Goal: Task Accomplishment & Management: Complete application form

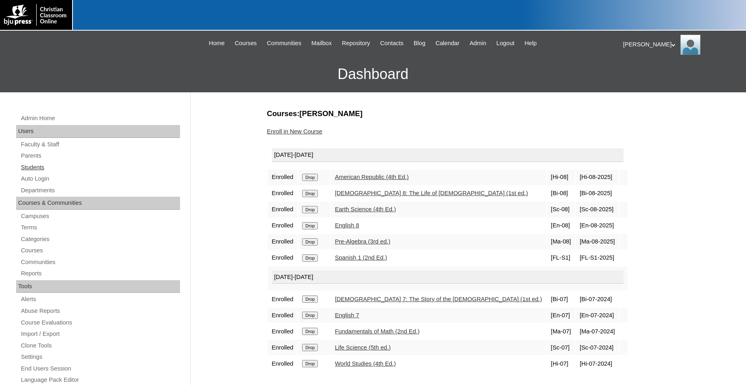
click at [24, 169] on link "Students" at bounding box center [100, 167] width 160 height 10
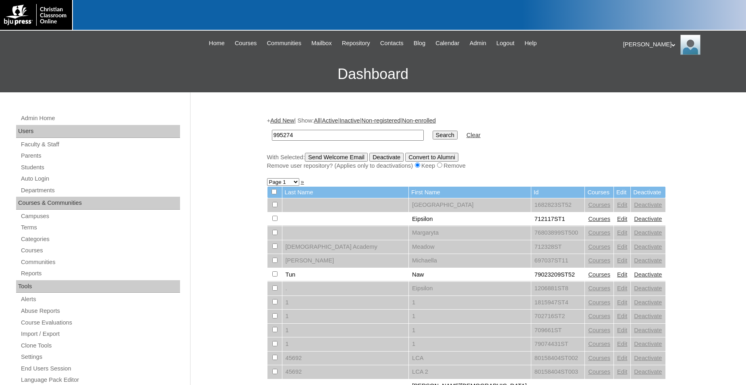
type input "995274"
click at [433, 131] on input "Search" at bounding box center [445, 135] width 25 height 9
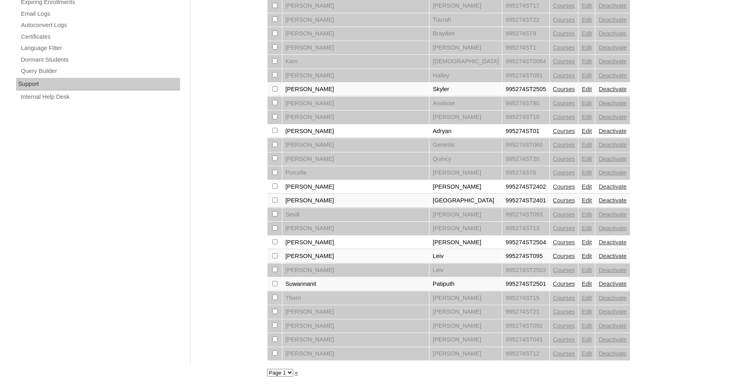
scroll to position [546, 0]
click at [267, 369] on select "Page 1 Page 2" at bounding box center [280, 373] width 26 height 8
select select "admin_students.php?q=995274&submit=Search&page=2"
click option "Page 2" at bounding box center [0, 0] width 0 height 0
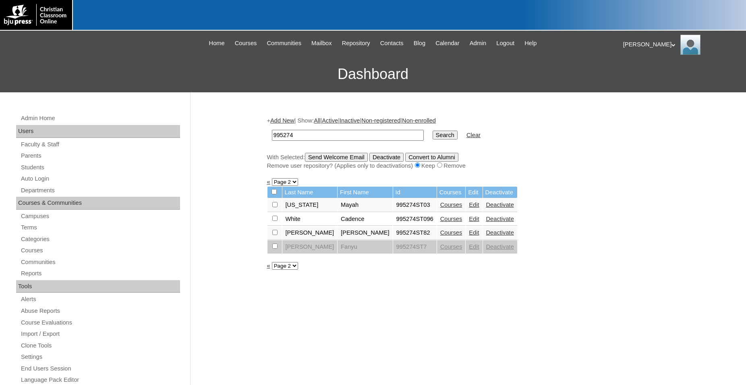
click at [272, 262] on select "Page 1 Page 2" at bounding box center [285, 266] width 26 height 8
select select "admin_students.php?q=995274&submit=Search&page=1"
click option "Page 1" at bounding box center [0, 0] width 0 height 0
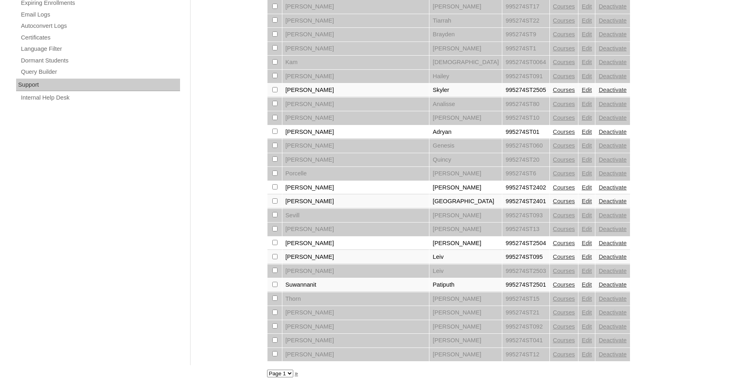
scroll to position [546, 0]
drag, startPoint x: 452, startPoint y: 84, endPoint x: 409, endPoint y: 89, distance: 43.4
click at [409, 89] on table "Last Name First Name Id Courses Edit Deactivate Aceveda-vasquez Karolina 995274…" at bounding box center [448, 7] width 363 height 708
copy td "995274ST2505"
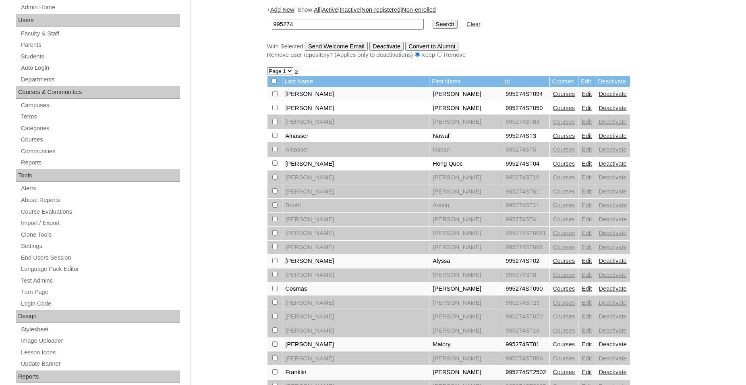
scroll to position [12, 0]
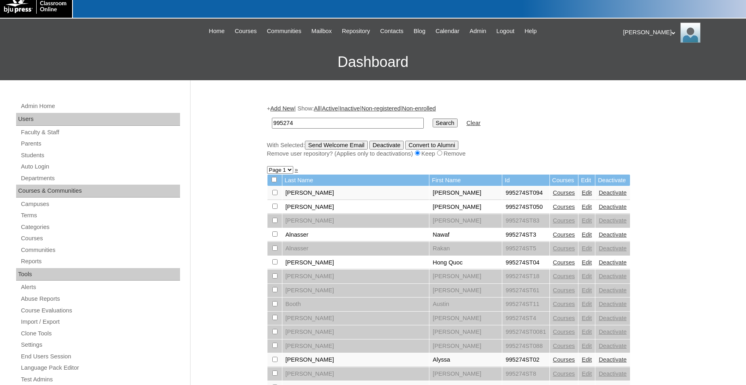
click at [281, 110] on link "Add New" at bounding box center [282, 108] width 24 height 6
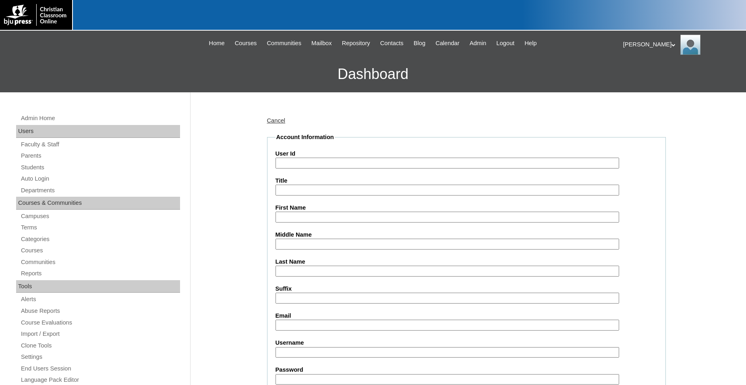
click at [384, 166] on input "User Id" at bounding box center [448, 163] width 344 height 11
paste input "995274ST2505"
type input "995274ST2506"
click at [309, 220] on input "First Name" at bounding box center [448, 217] width 344 height 11
type input "[PERSON_NAME]"
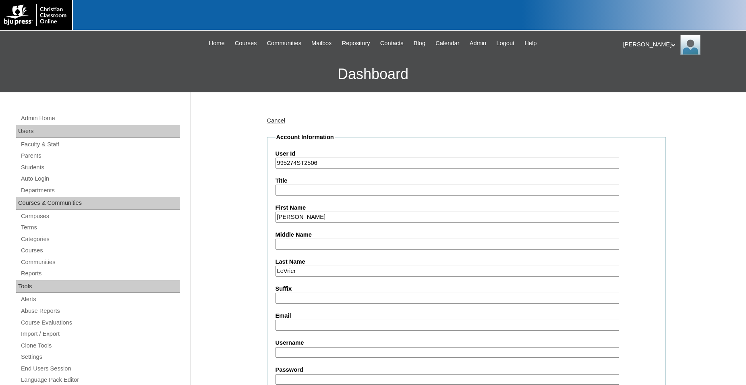
type input "LeVrier"
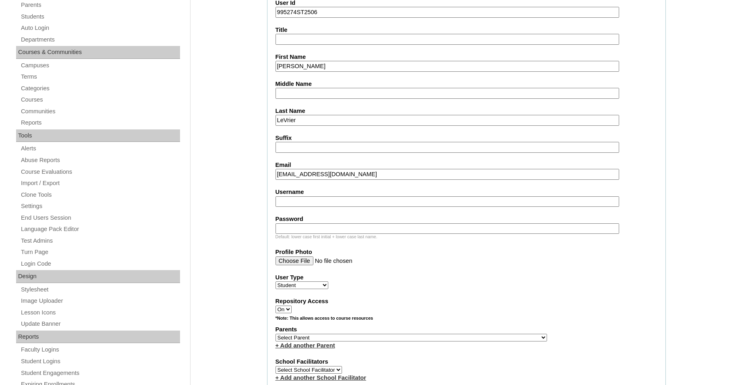
scroll to position [164, 0]
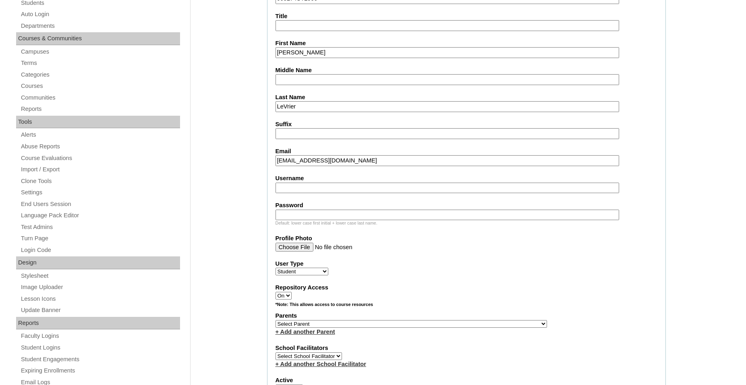
type input "[EMAIL_ADDRESS][DOMAIN_NAME]"
select select "33467"
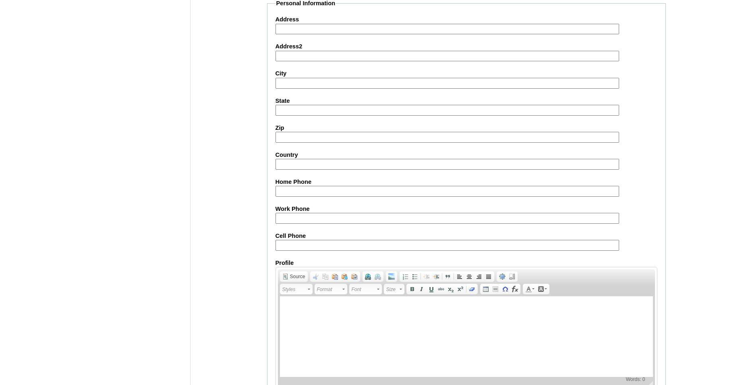
scroll to position [854, 0]
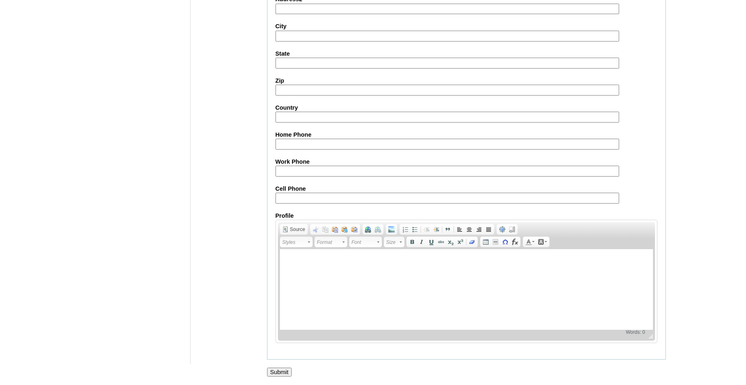
click at [278, 371] on input "Submit" at bounding box center [279, 372] width 25 height 9
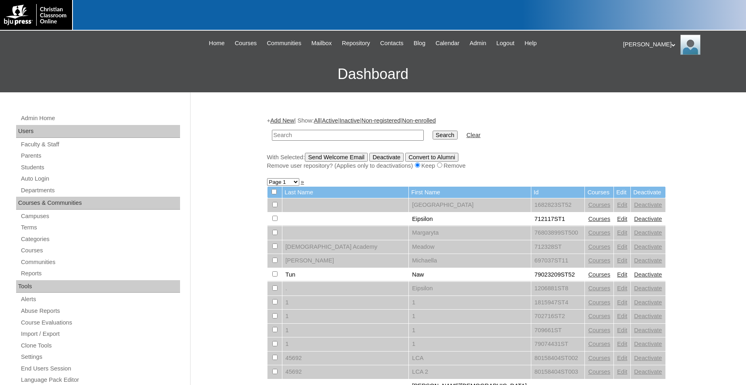
click at [342, 135] on input "text" at bounding box center [348, 135] width 152 height 11
type input "995274ST2506"
click at [433, 131] on input "Search" at bounding box center [445, 135] width 25 height 9
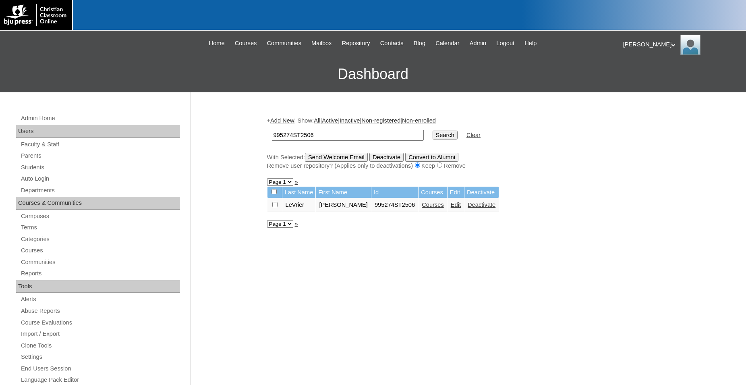
click at [422, 208] on link "Courses" at bounding box center [433, 204] width 22 height 6
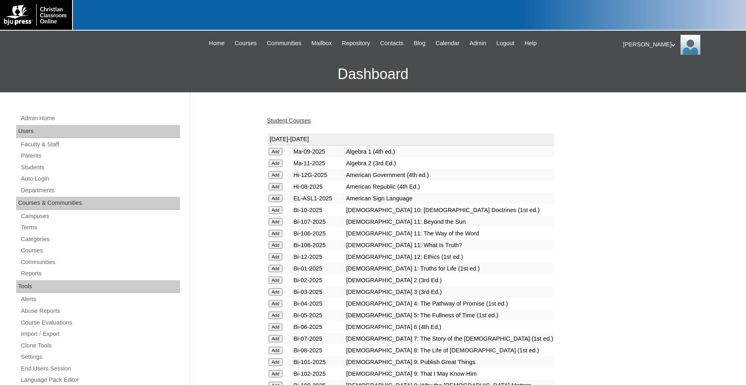
scroll to position [288, 0]
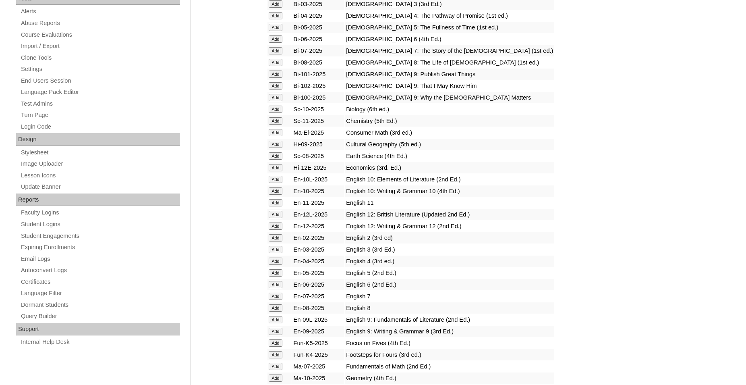
click at [273, 136] on input "Add" at bounding box center [276, 132] width 14 height 7
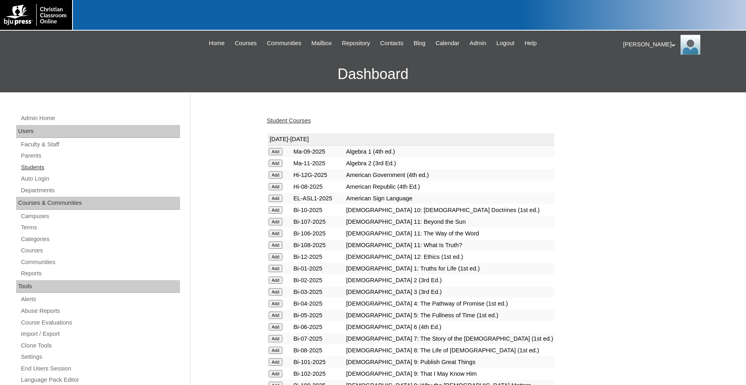
click at [42, 168] on link "Students" at bounding box center [100, 167] width 160 height 10
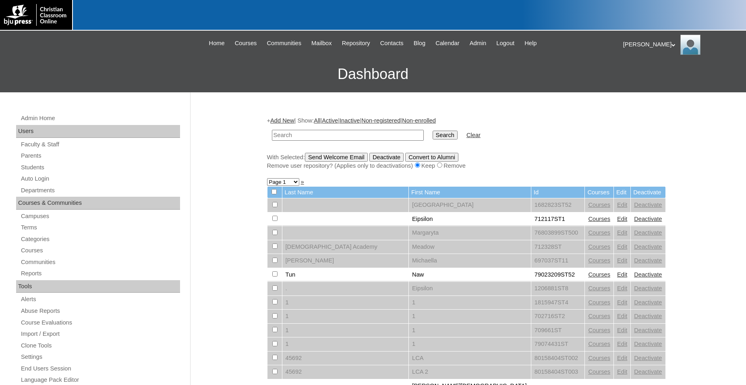
click at [351, 135] on input "text" at bounding box center [348, 135] width 152 height 11
type input "995274ST2506"
click at [433, 131] on input "Search" at bounding box center [445, 135] width 25 height 9
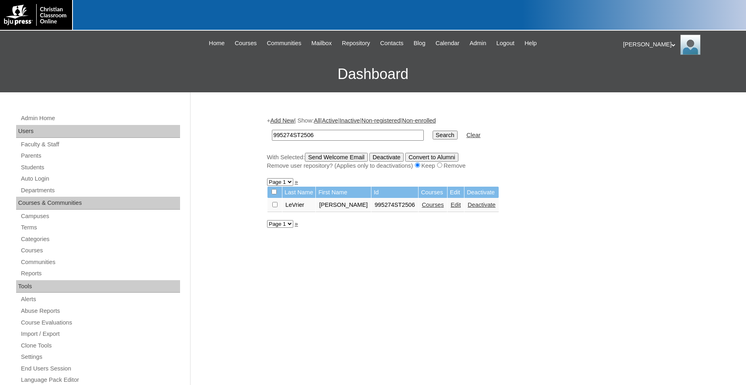
click at [274, 207] on input "checkbox" at bounding box center [274, 204] width 5 height 5
checkbox input "true"
click at [350, 158] on input "Send Welcome Email" at bounding box center [336, 157] width 63 height 9
